Goal: Information Seeking & Learning: Learn about a topic

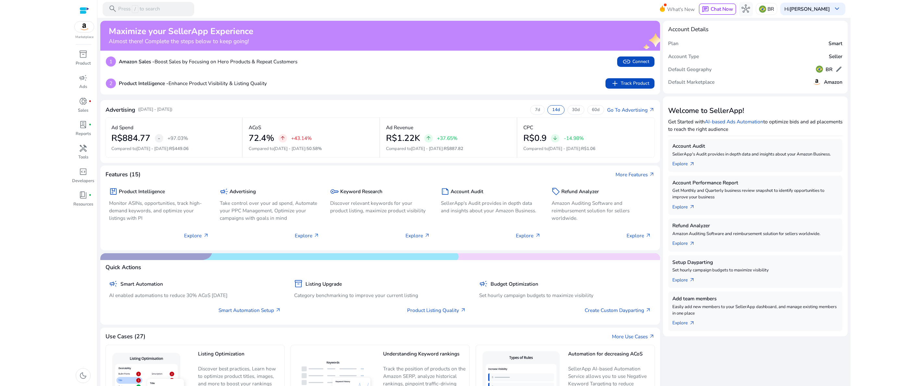
scroll to position [25, 0]
click at [86, 30] on img at bounding box center [84, 26] width 19 height 11
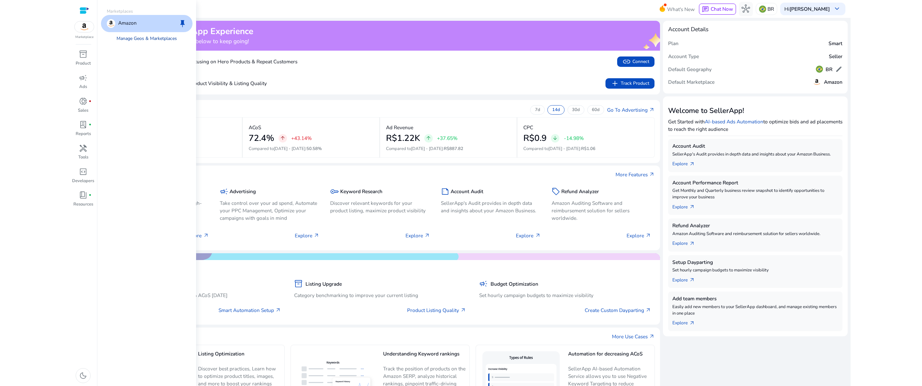
click at [133, 40] on link "Manage Geos & Marketplaces" at bounding box center [147, 38] width 72 height 13
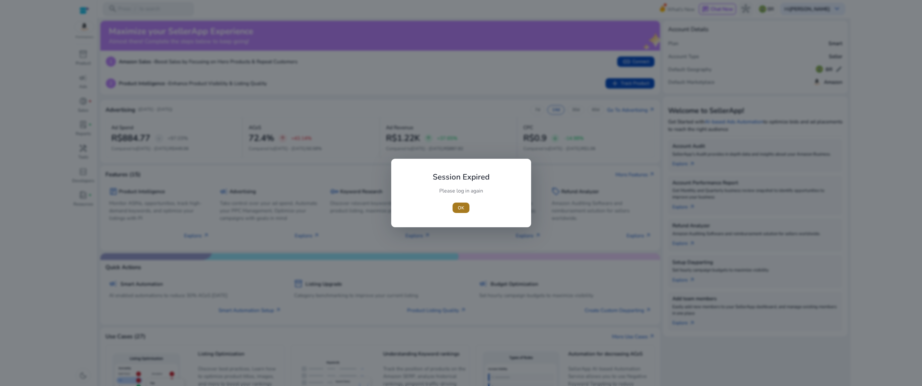
click at [466, 203] on span "button" at bounding box center [460, 208] width 17 height 16
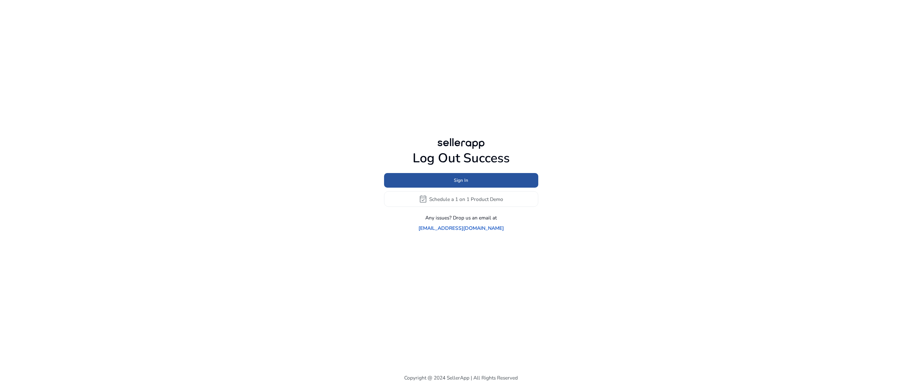
click at [463, 184] on span "Sign In" at bounding box center [461, 180] width 14 height 7
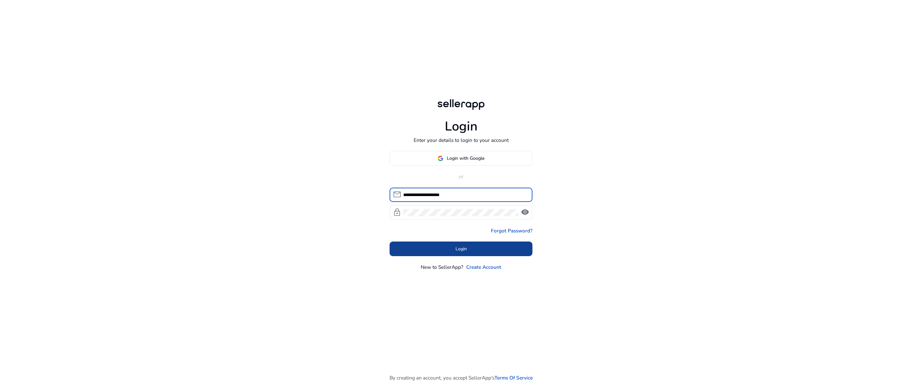
type input "**********"
click at [474, 253] on span at bounding box center [460, 249] width 143 height 16
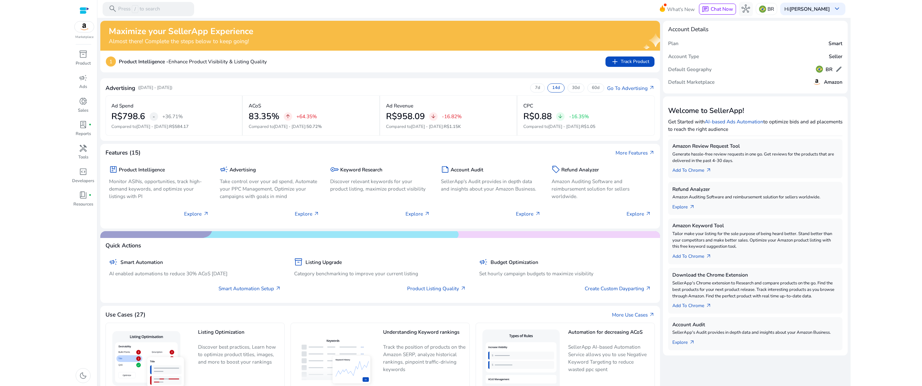
click at [563, 59] on div "1 Product Intelligence - Enhance Product Visibility & Listing Quality add Track…" at bounding box center [380, 61] width 548 height 10
click at [491, 36] on div "Maximize your SellerApp Experience Almost there! Complete the steps below to ke…" at bounding box center [369, 35] width 520 height 18
click at [831, 82] on h5 "Amazon" at bounding box center [833, 82] width 18 height 6
click at [84, 28] on img at bounding box center [84, 26] width 19 height 11
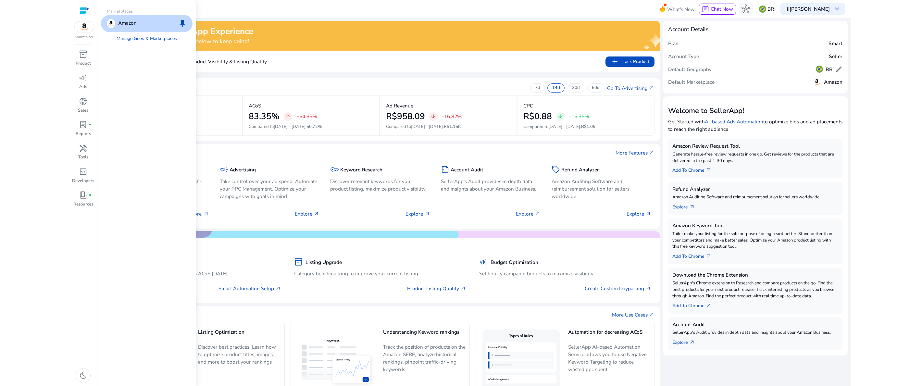
click at [137, 25] on div "Amazon keep" at bounding box center [147, 23] width 92 height 17
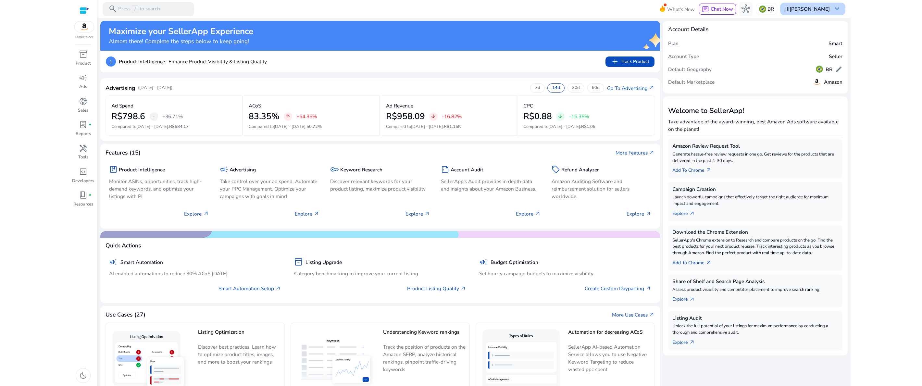
click at [816, 9] on b "[PERSON_NAME]" at bounding box center [809, 9] width 40 height 7
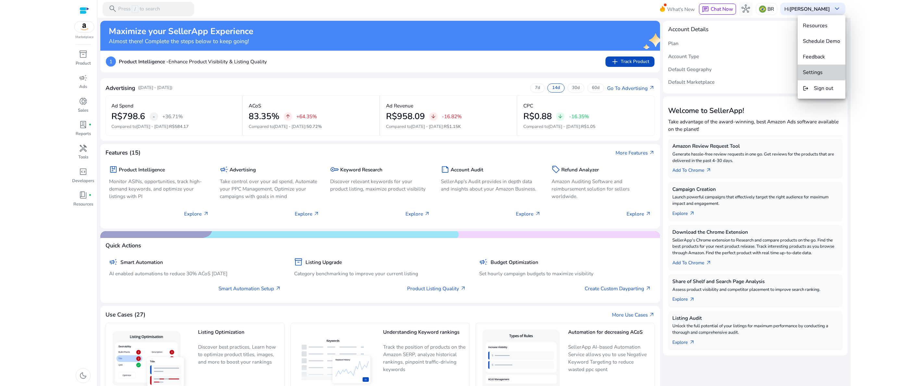
click at [814, 69] on span "Settings" at bounding box center [813, 72] width 20 height 7
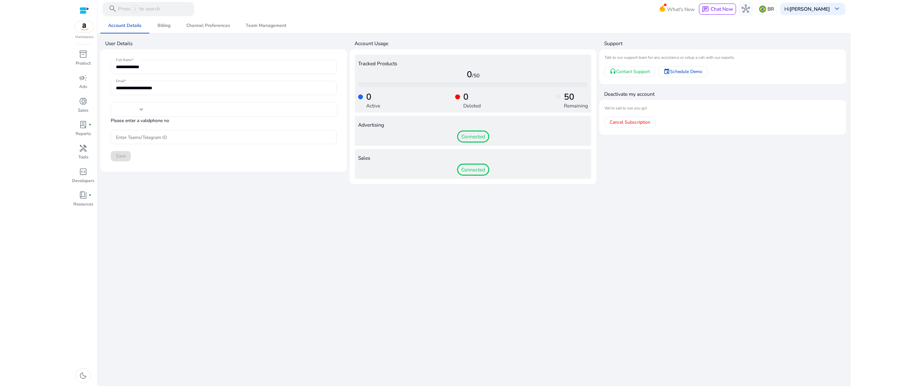
type input "**********"
click at [747, 194] on div "**********" at bounding box center [473, 202] width 747 height 368
click at [720, 160] on app-user-support "Support Talk to our support team for any assistance or setup a call with our ex…" at bounding box center [722, 110] width 247 height 147
click at [732, 253] on div "**********" at bounding box center [473, 202] width 747 height 368
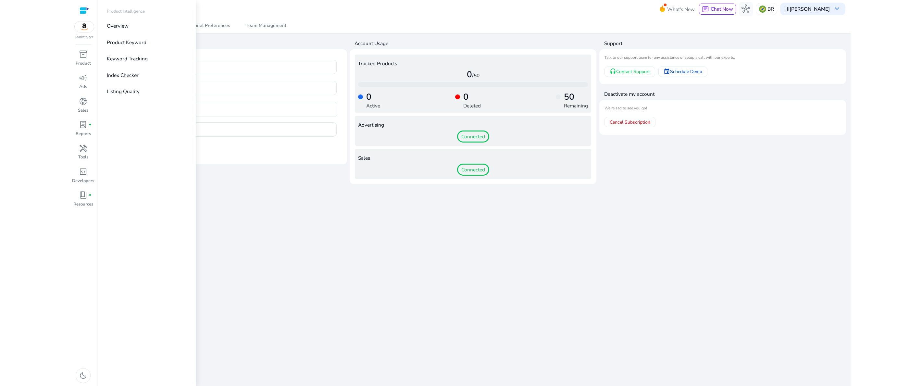
click at [84, 10] on div at bounding box center [85, 10] width 10 height 7
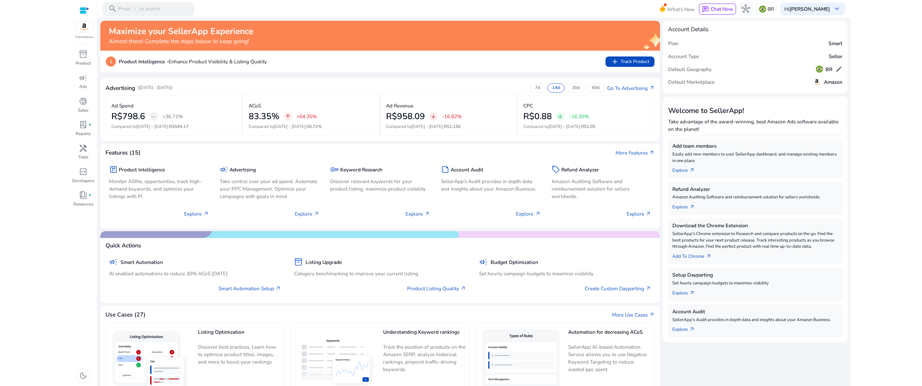
click at [498, 55] on div "1 Product Intelligence - Enhance Product Visibility & Listing Quality add Track…" at bounding box center [380, 62] width 560 height 22
click at [85, 61] on p "Product" at bounding box center [83, 63] width 15 height 6
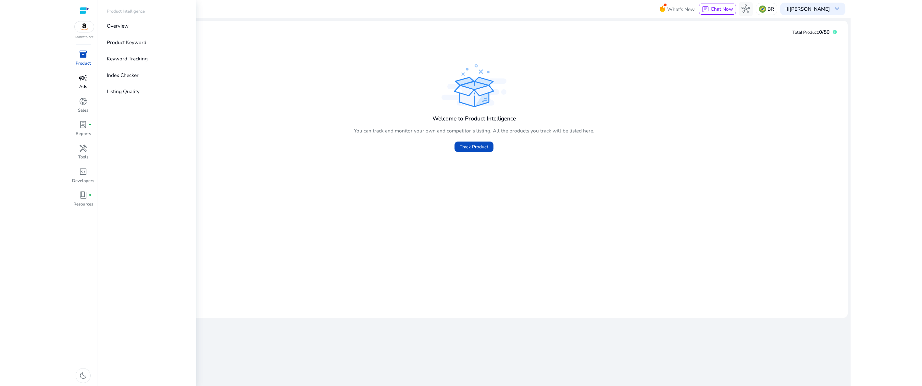
click at [81, 83] on div "campaign" at bounding box center [83, 77] width 20 height 11
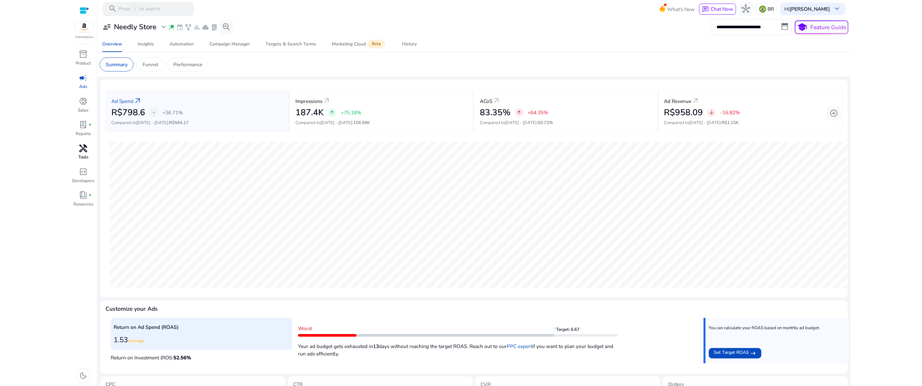
click at [83, 156] on p "Tools" at bounding box center [83, 157] width 10 height 6
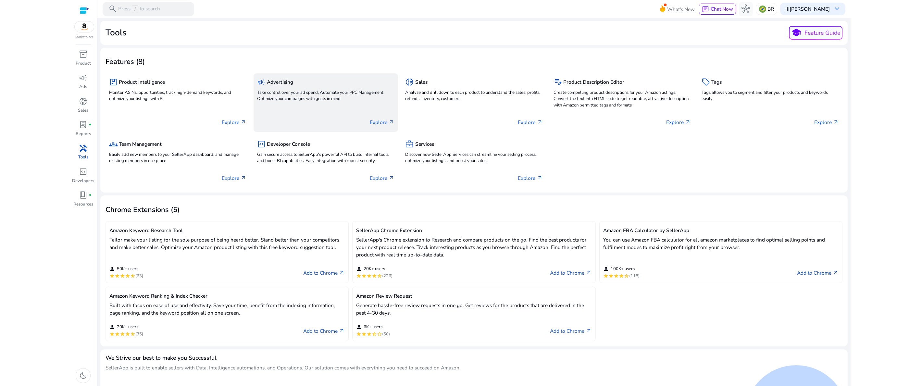
click at [308, 105] on div "campaign Advertising Take control over your ad spend, Automate your PPC Managem…" at bounding box center [325, 102] width 144 height 58
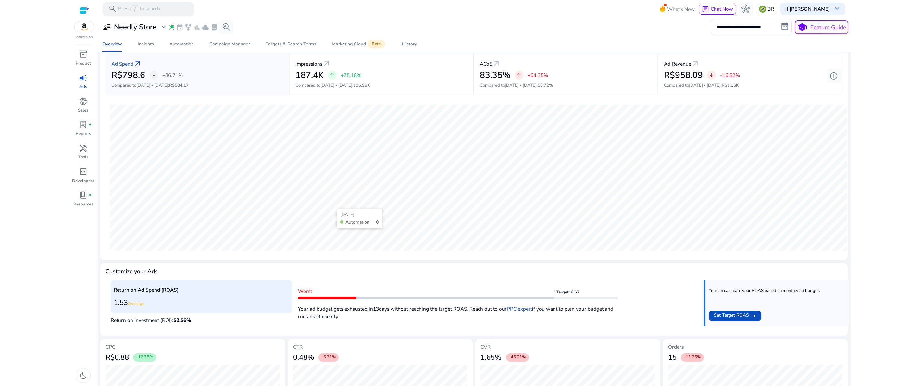
scroll to position [81, 0]
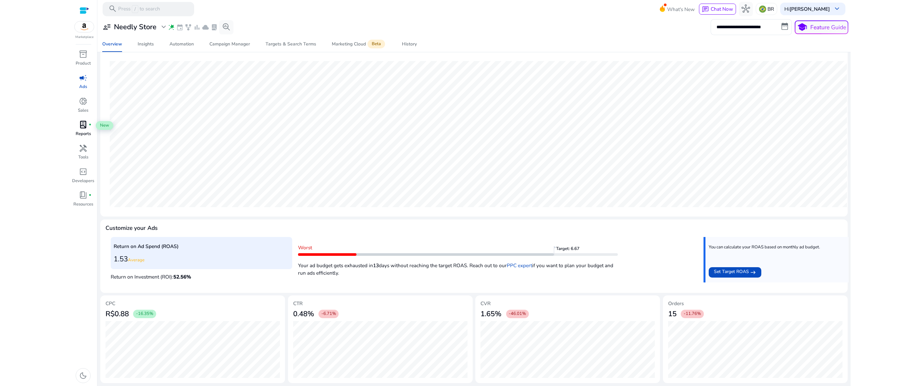
click at [86, 125] on span "lab_profile" at bounding box center [83, 124] width 8 height 8
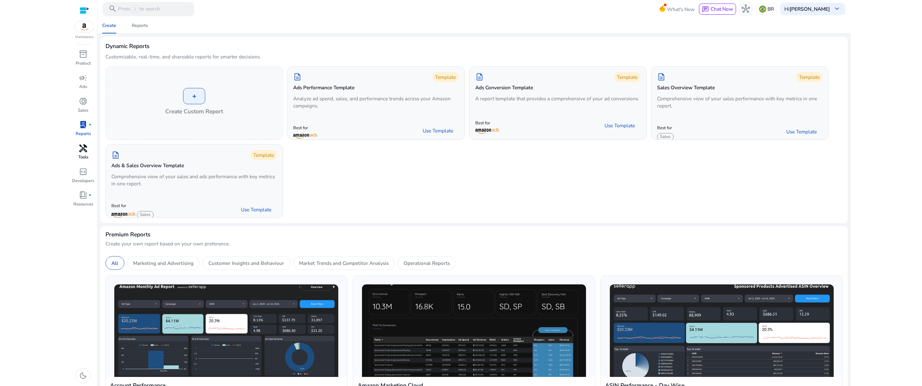
click at [86, 152] on span "handyman" at bounding box center [83, 148] width 8 height 8
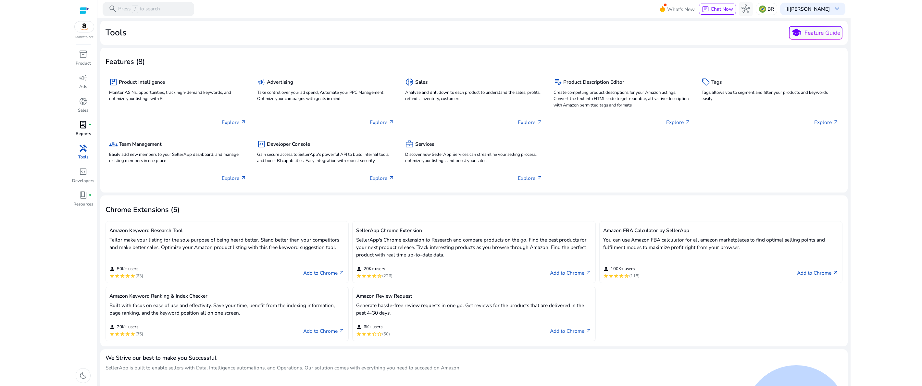
click at [80, 26] on img at bounding box center [84, 26] width 19 height 11
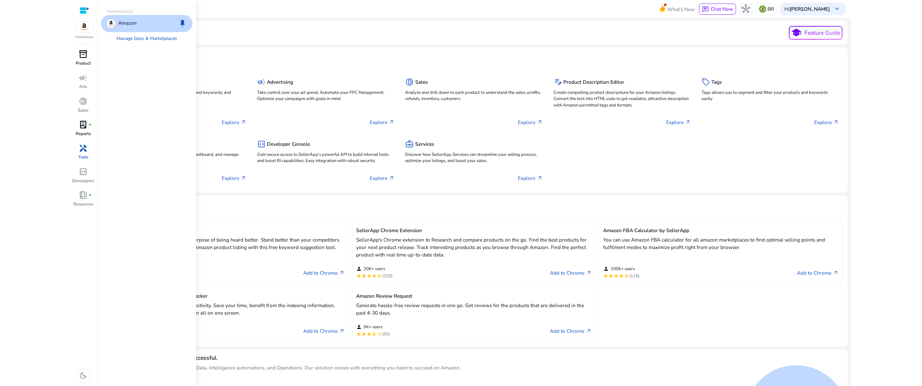
click at [87, 57] on span "inventory_2" at bounding box center [83, 54] width 8 height 8
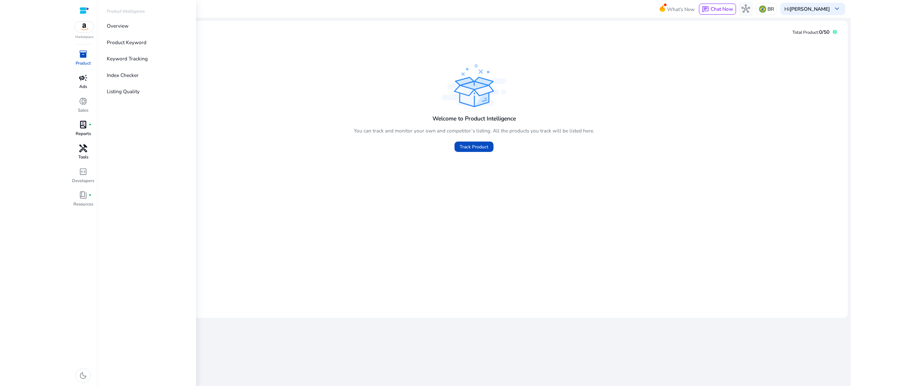
click at [84, 84] on link "campaign Ads" at bounding box center [82, 83] width 23 height 23
click at [82, 29] on img at bounding box center [84, 26] width 19 height 11
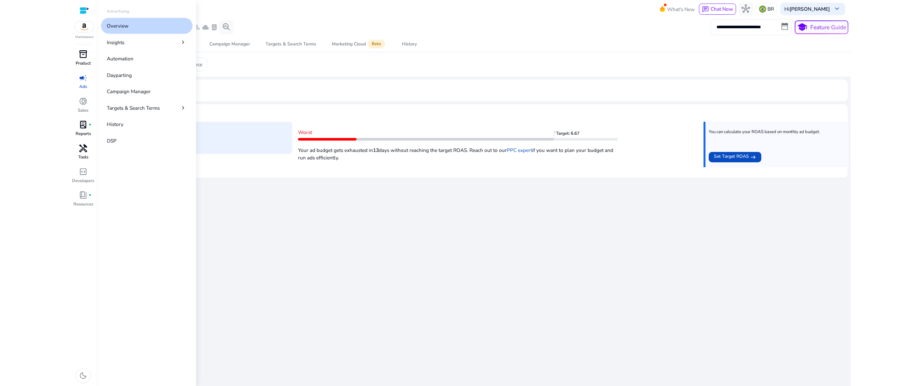
click at [121, 28] on p "Overview" at bounding box center [118, 25] width 22 height 7
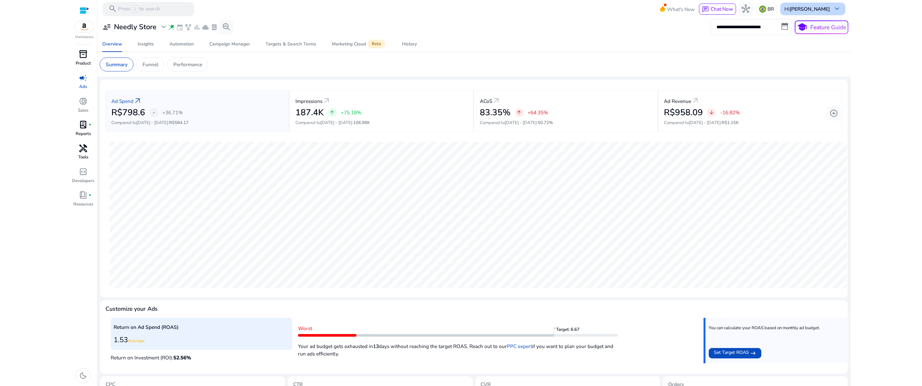
click at [825, 7] on b "[PERSON_NAME]" at bounding box center [809, 9] width 40 height 7
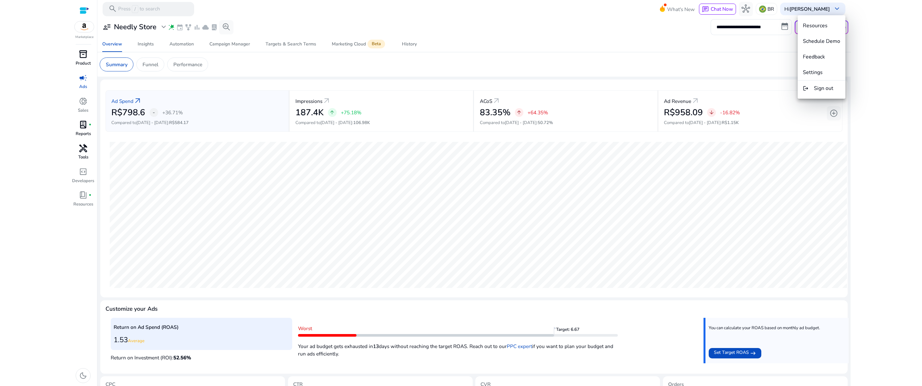
click at [248, 336] on div at bounding box center [461, 193] width 922 height 386
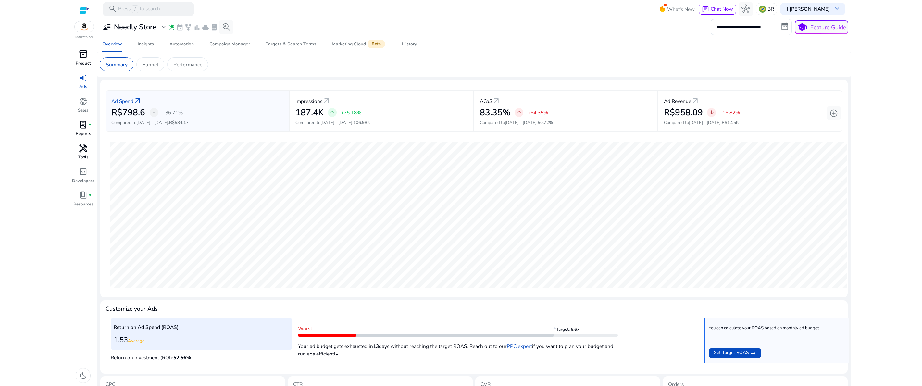
scroll to position [81, 0]
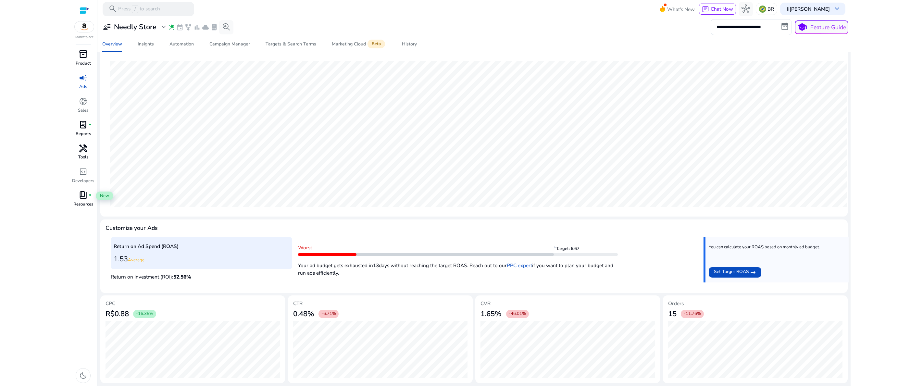
click at [85, 199] on span "book_4" at bounding box center [83, 195] width 8 height 8
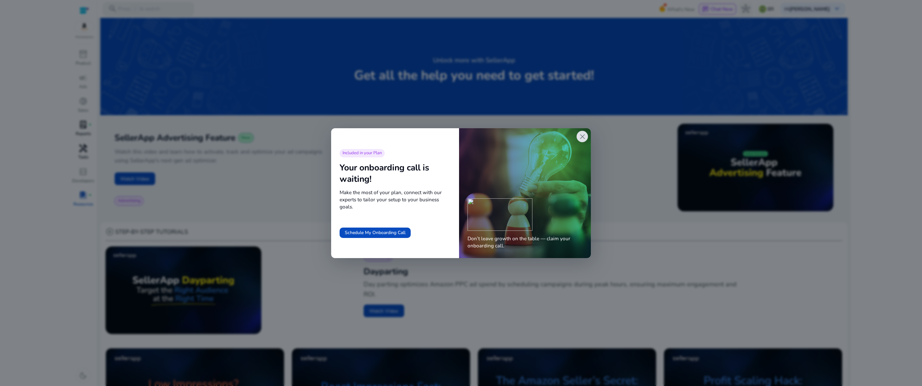
click at [302, 204] on div at bounding box center [461, 193] width 922 height 386
click at [586, 139] on span "close" at bounding box center [582, 136] width 8 height 8
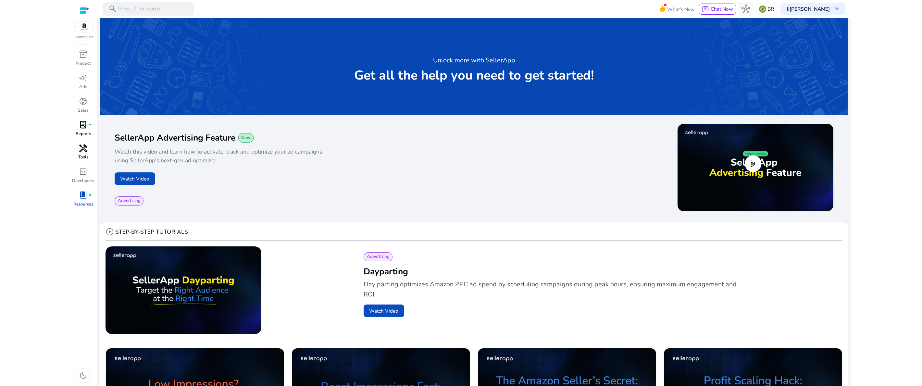
click at [683, 163] on img at bounding box center [755, 168] width 156 height 88
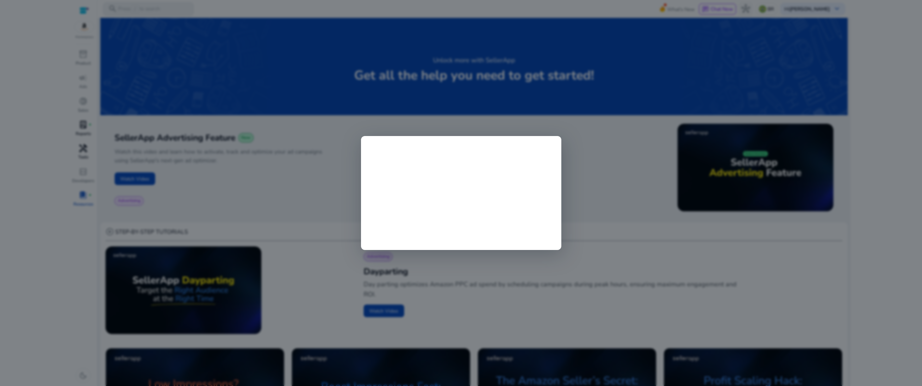
click at [326, 200] on div at bounding box center [461, 193] width 922 height 386
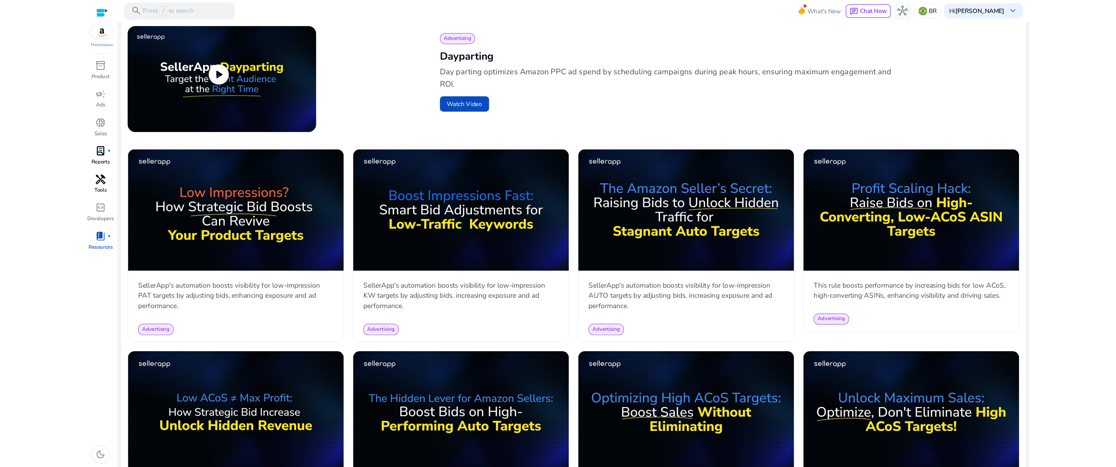
scroll to position [234, 0]
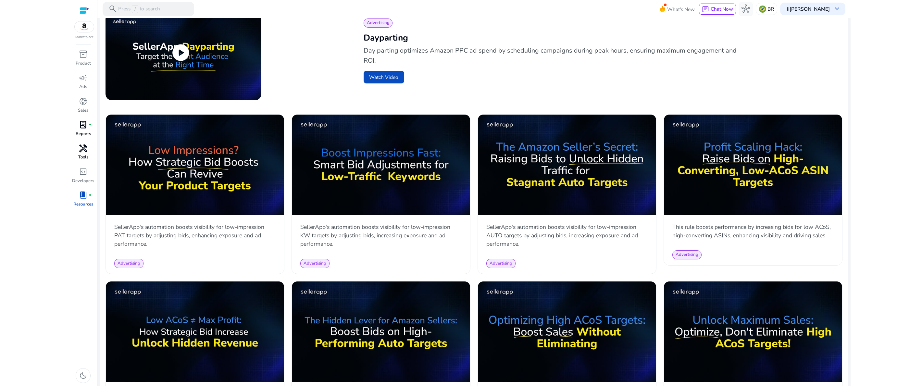
click at [199, 76] on img at bounding box center [183, 57] width 156 height 88
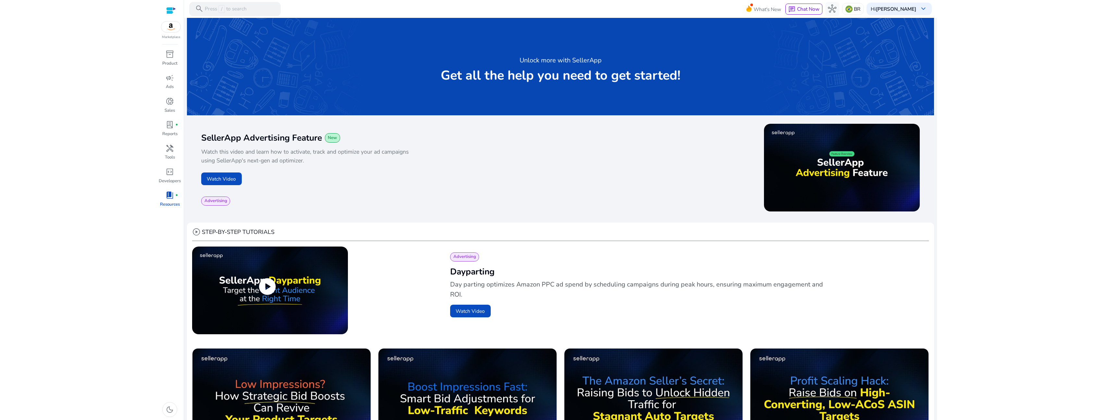
click at [276, 286] on span "play_circle" at bounding box center [267, 287] width 20 height 20
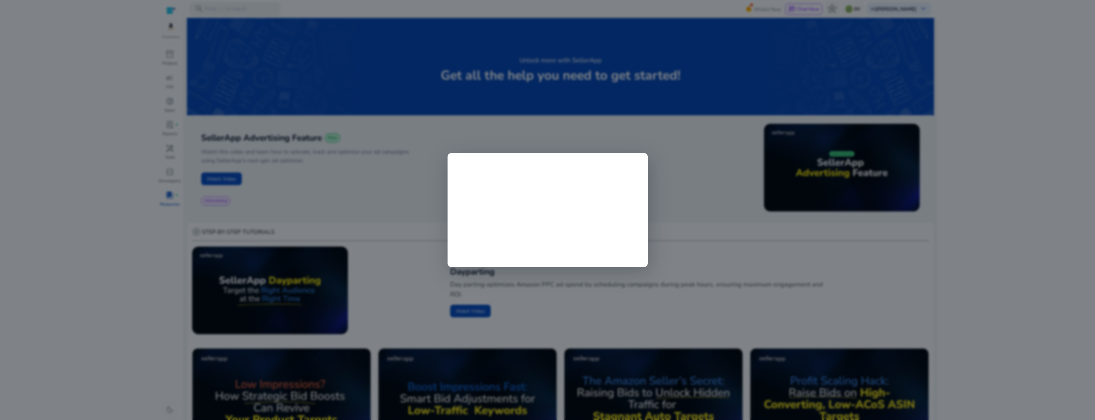
click at [647, 177] on div at bounding box center [548, 210] width 200 height 114
click at [664, 174] on div at bounding box center [547, 210] width 1095 height 420
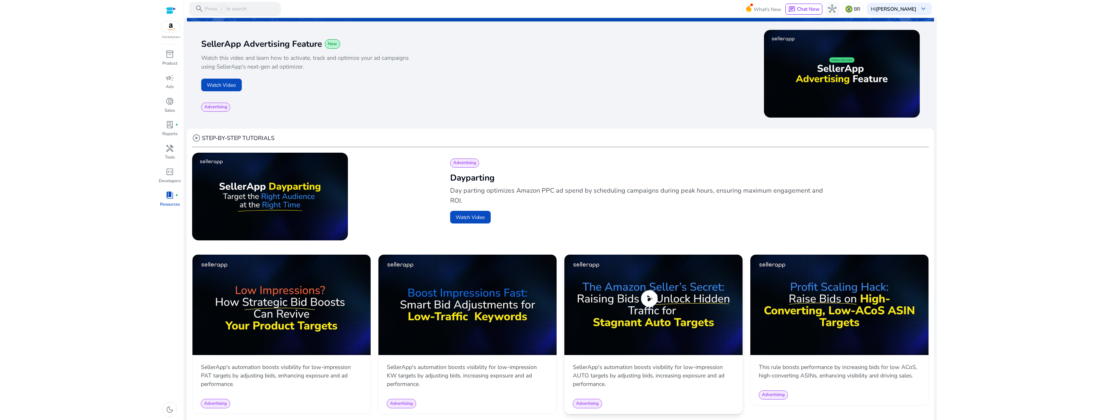
scroll to position [140, 0]
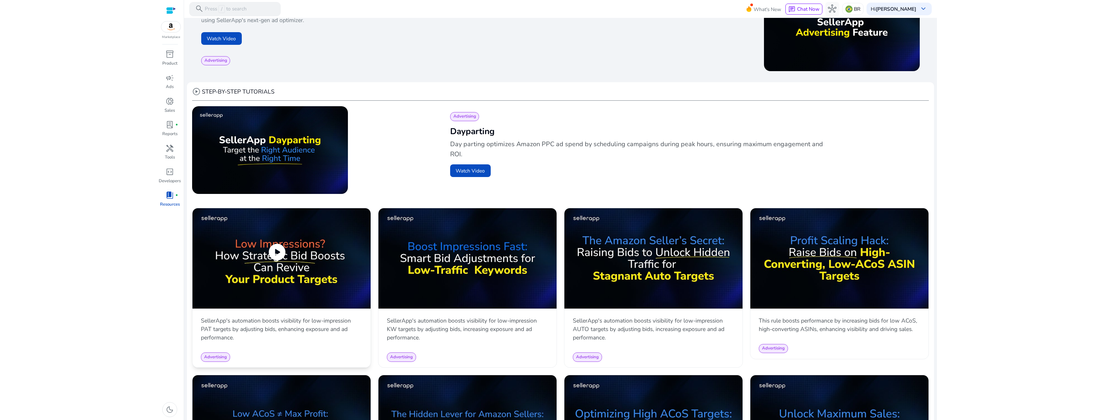
click at [250, 265] on img at bounding box center [281, 258] width 178 height 100
